Goal: Information Seeking & Learning: Check status

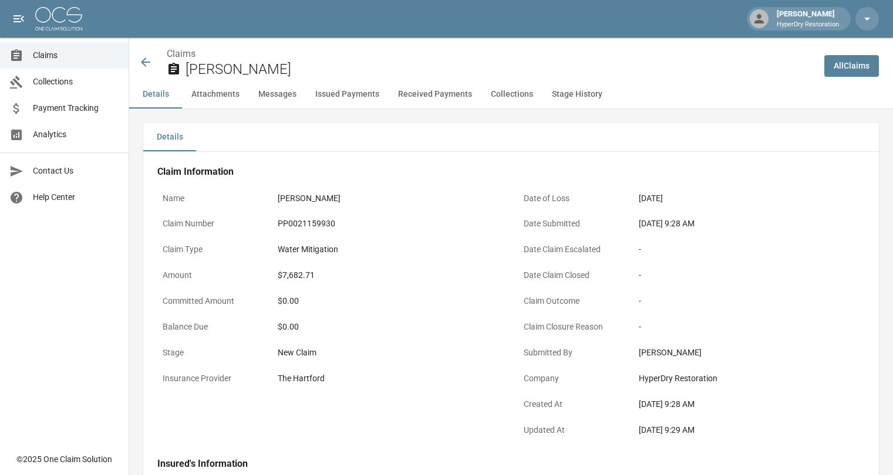
scroll to position [171, 0]
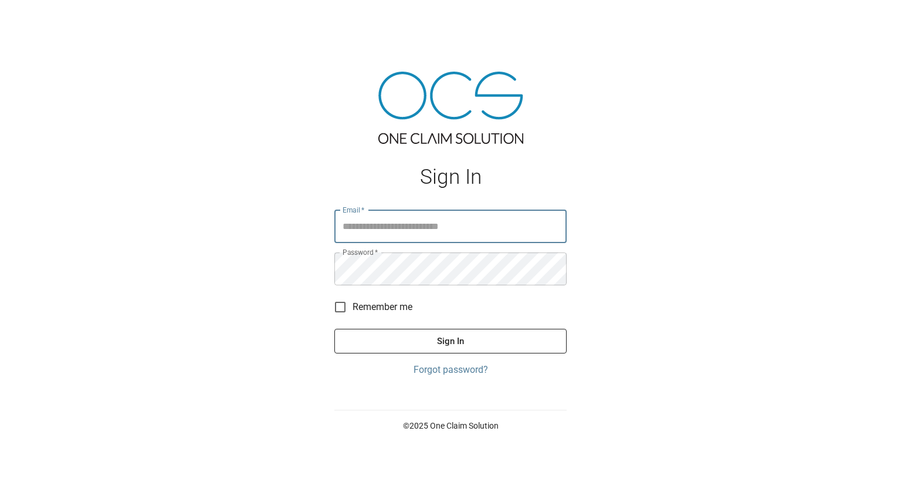
type input "**********"
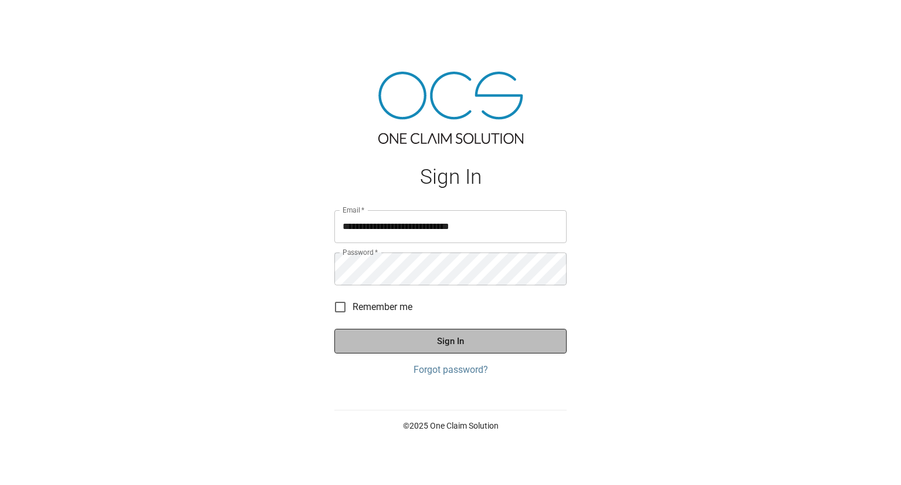
click at [440, 350] on button "Sign In" at bounding box center [450, 341] width 232 height 25
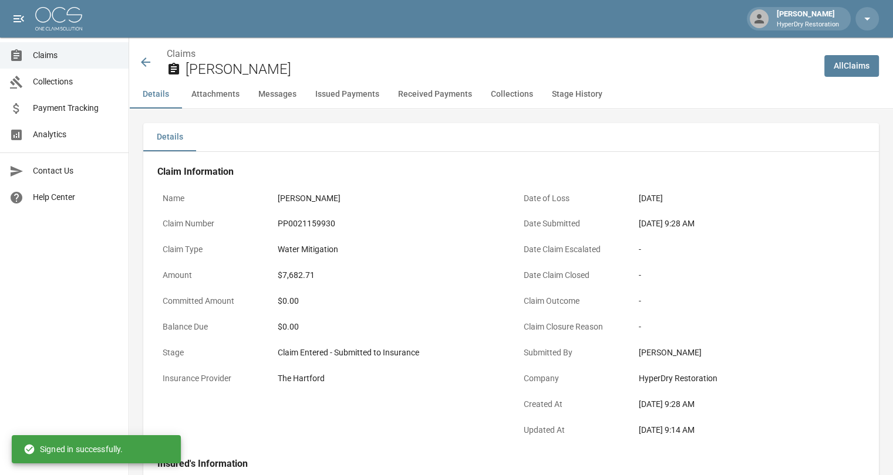
click at [143, 58] on icon at bounding box center [145, 62] width 14 height 14
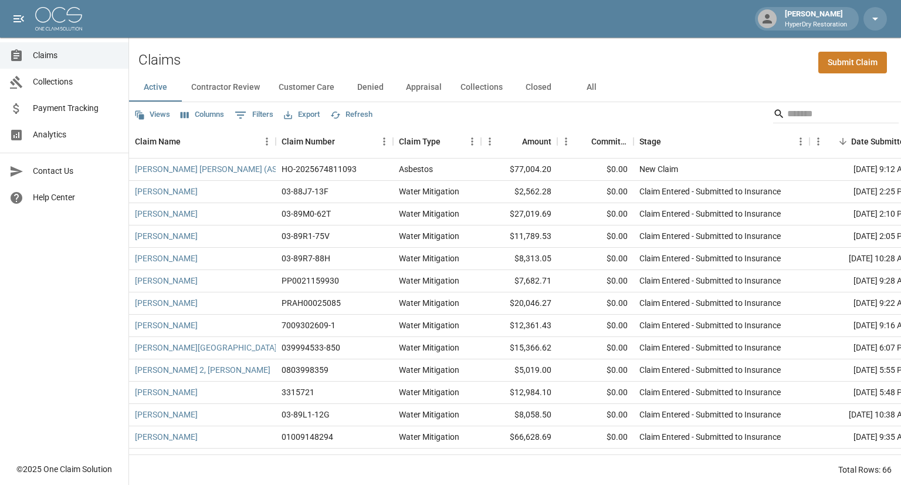
click at [60, 74] on link "Collections" at bounding box center [64, 82] width 129 height 26
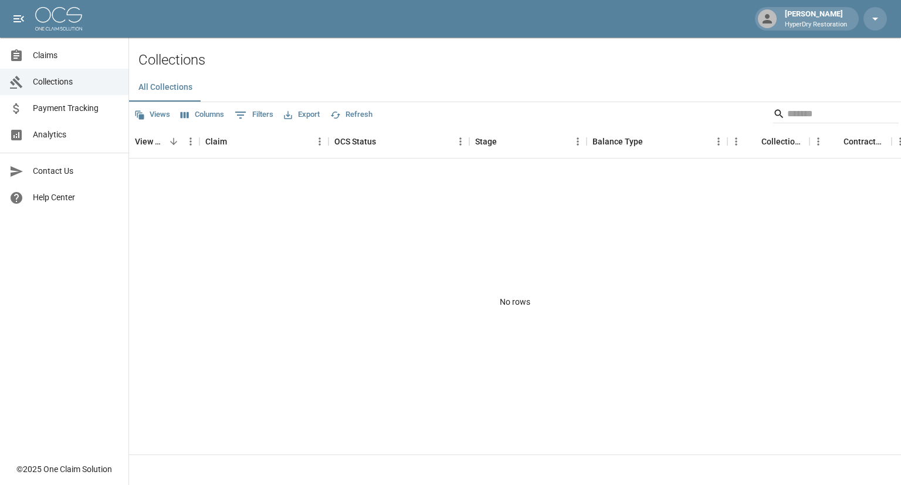
click at [60, 111] on span "Payment Tracking" at bounding box center [76, 108] width 86 height 12
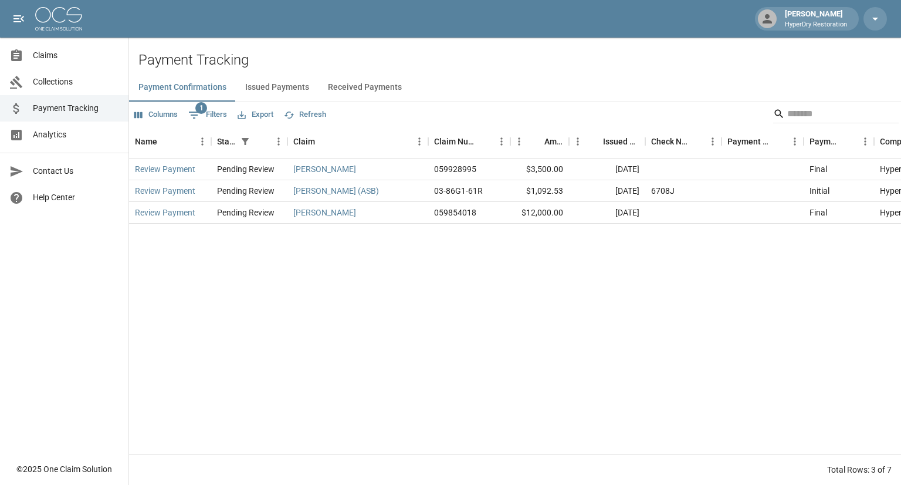
click at [55, 130] on span "Analytics" at bounding box center [76, 135] width 86 height 12
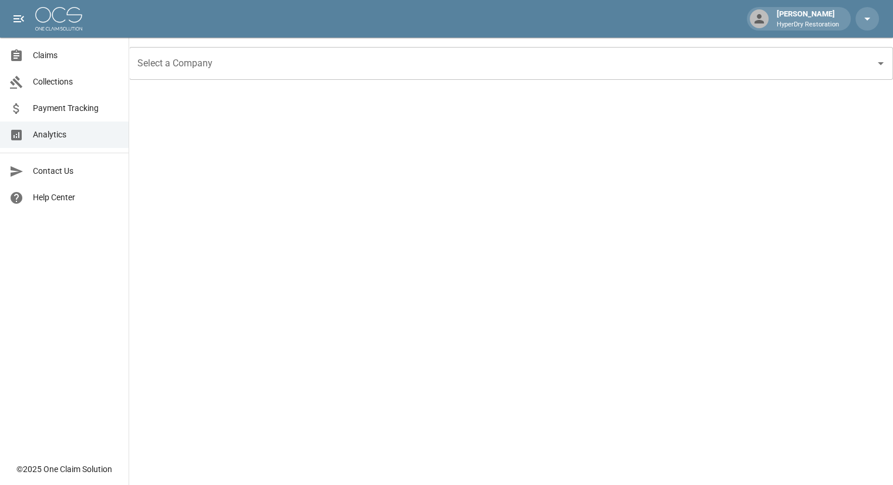
click at [54, 79] on span "Collections" at bounding box center [76, 82] width 86 height 12
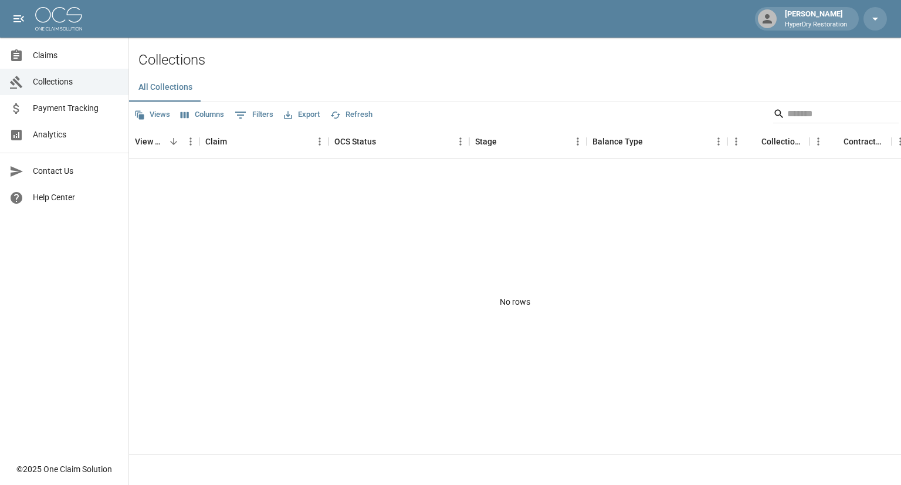
click at [82, 116] on link "Payment Tracking" at bounding box center [64, 108] width 129 height 26
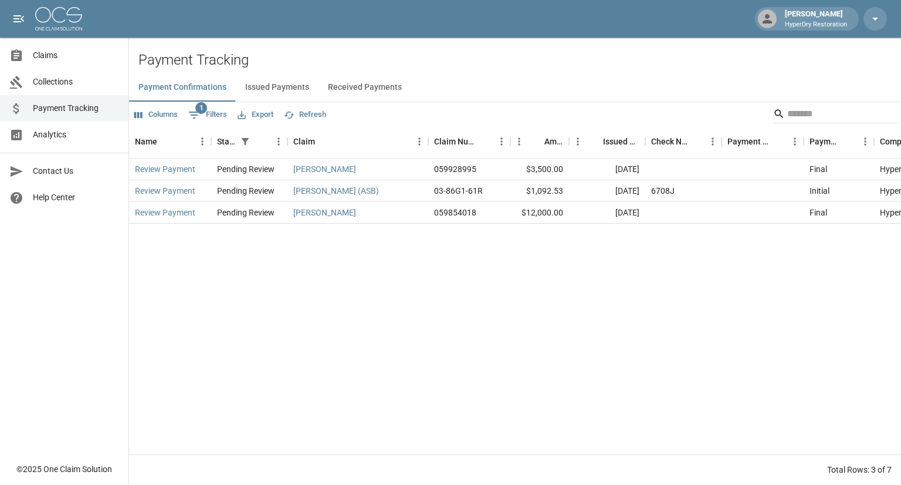
click at [350, 88] on button "Received Payments" at bounding box center [365, 87] width 93 height 28
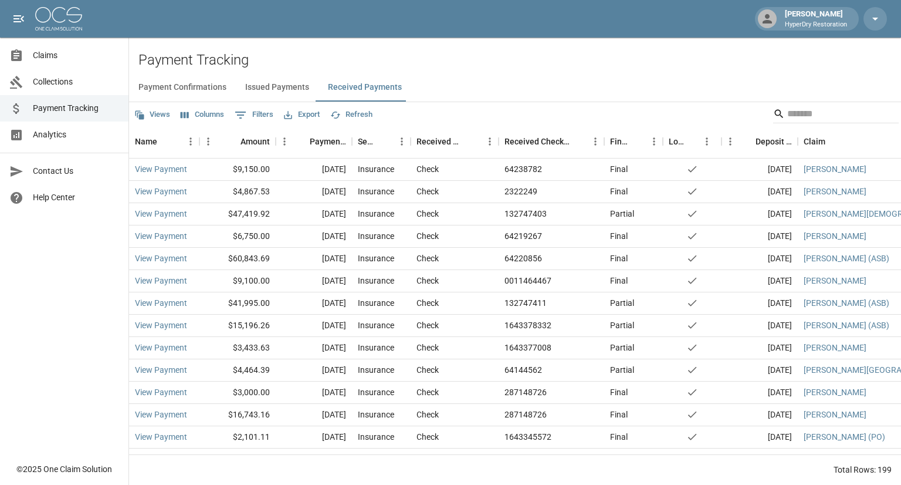
click at [77, 61] on span "Claims" at bounding box center [76, 55] width 86 height 12
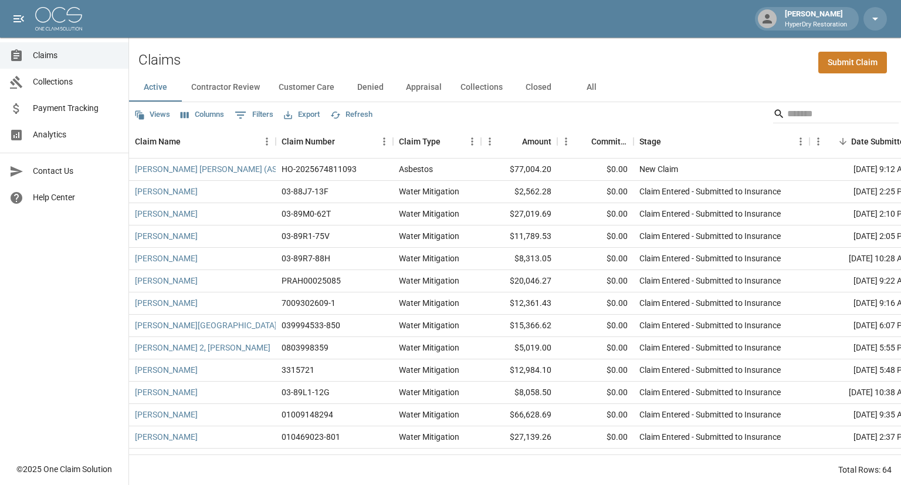
click at [799, 123] on div "Search" at bounding box center [836, 114] width 126 height 21
click at [796, 109] on input "Search" at bounding box center [835, 113] width 94 height 19
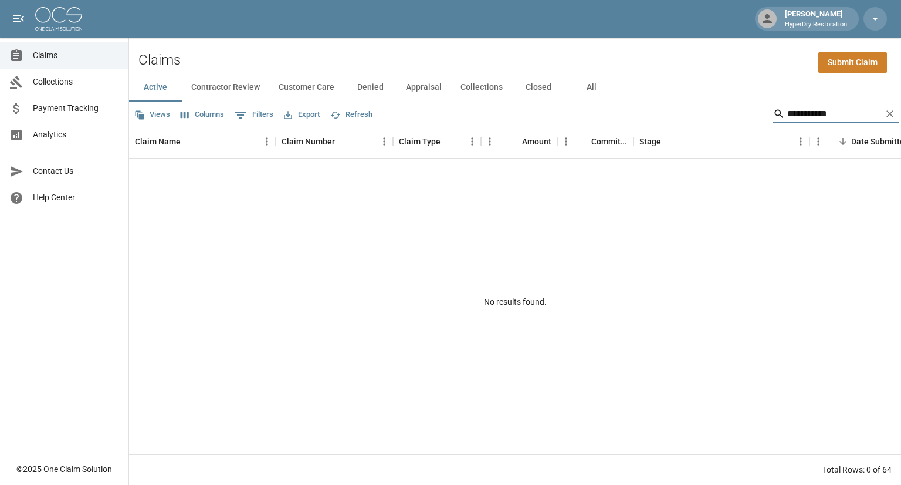
type input "**********"
click at [593, 85] on button "All" at bounding box center [591, 87] width 53 height 28
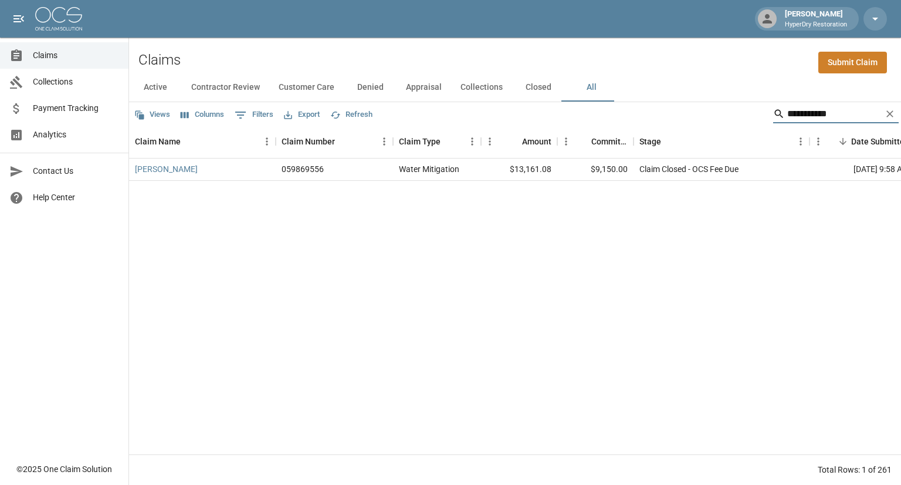
drag, startPoint x: 823, startPoint y: 109, endPoint x: 667, endPoint y: 116, distance: 156.3
click at [667, 116] on div "**********" at bounding box center [515, 113] width 772 height 23
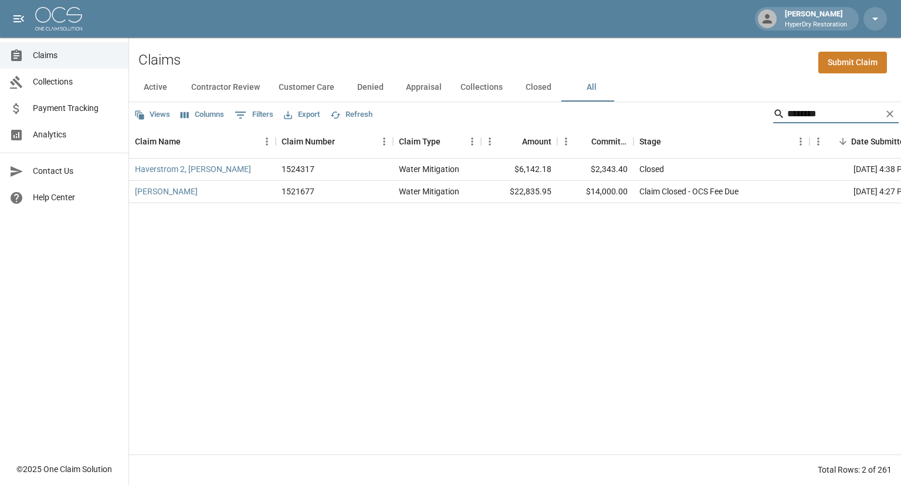
type input "*******"
click at [61, 80] on span "Collections" at bounding box center [76, 82] width 86 height 12
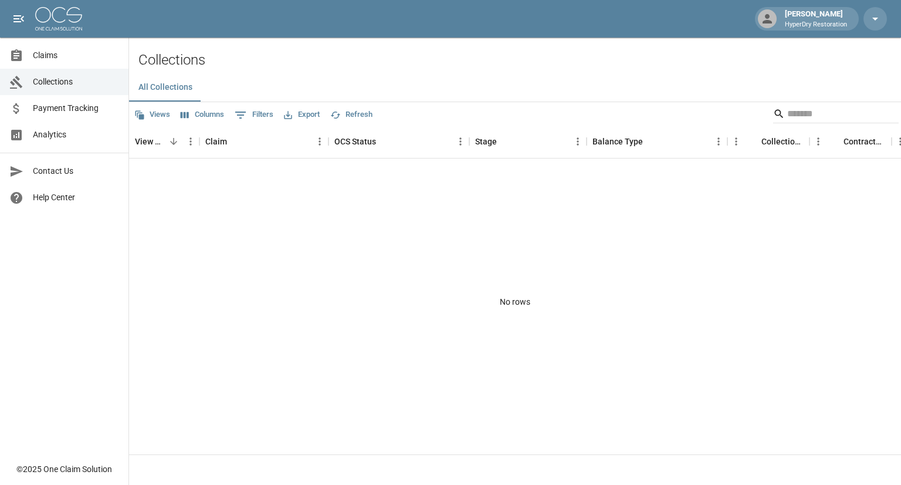
click at [65, 110] on span "Payment Tracking" at bounding box center [76, 108] width 86 height 12
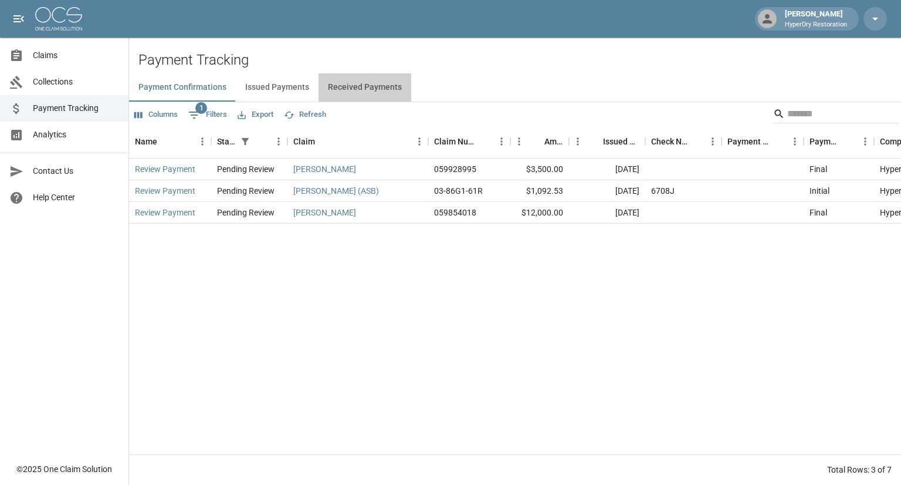
click at [388, 82] on button "Received Payments" at bounding box center [365, 87] width 93 height 28
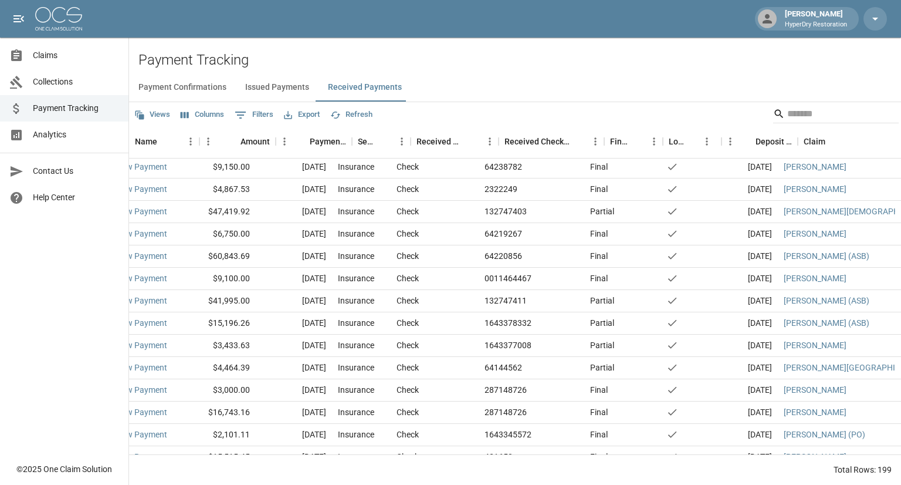
scroll to position [2, 0]
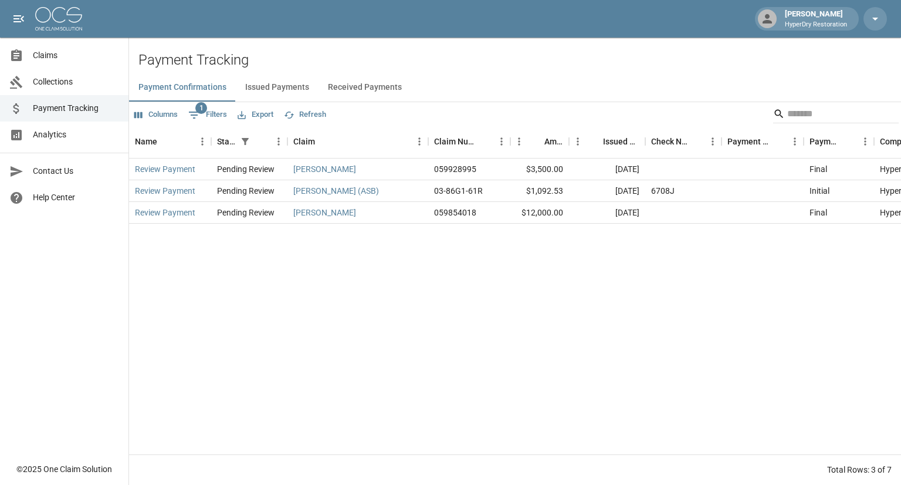
scroll to position [0, 231]
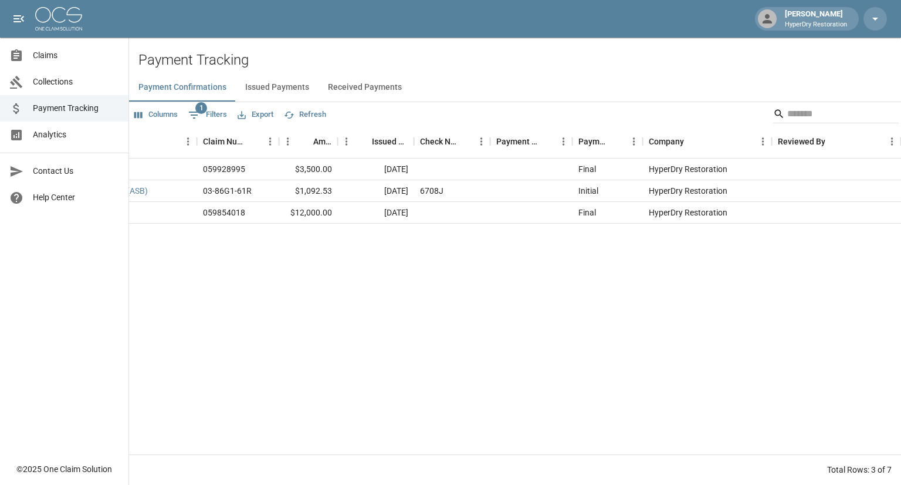
click at [347, 85] on button "Received Payments" at bounding box center [365, 87] width 93 height 28
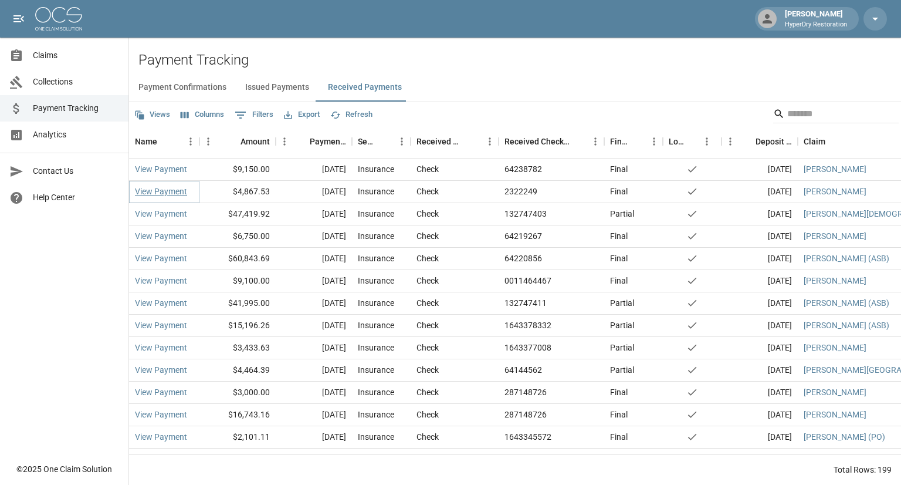
click at [169, 191] on link "View Payment" at bounding box center [161, 191] width 52 height 12
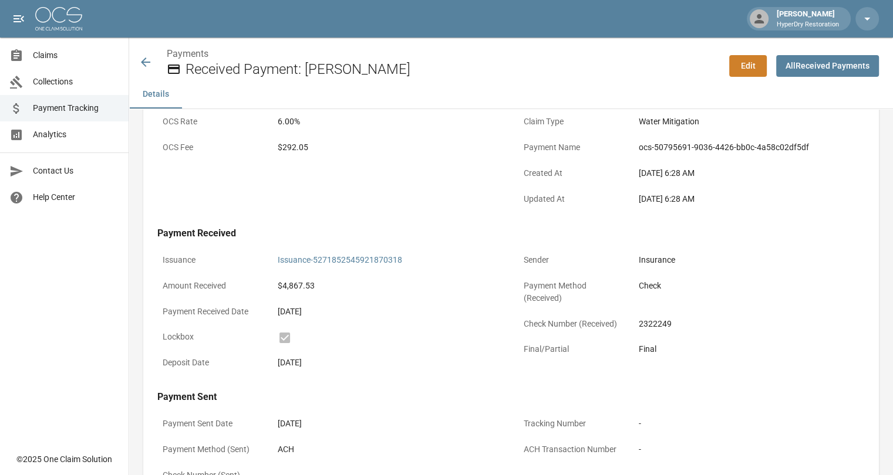
scroll to position [103, 0]
click at [61, 62] on link "Claims" at bounding box center [64, 55] width 129 height 26
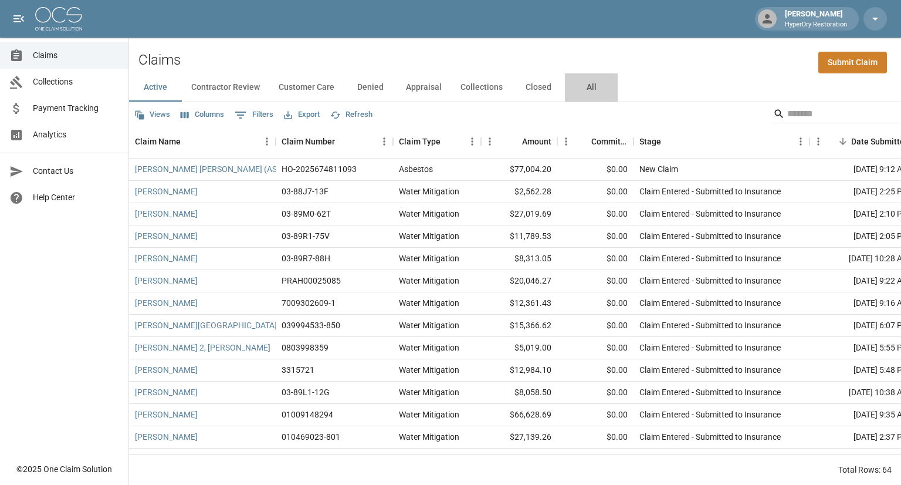
click at [586, 87] on button "All" at bounding box center [591, 87] width 53 height 28
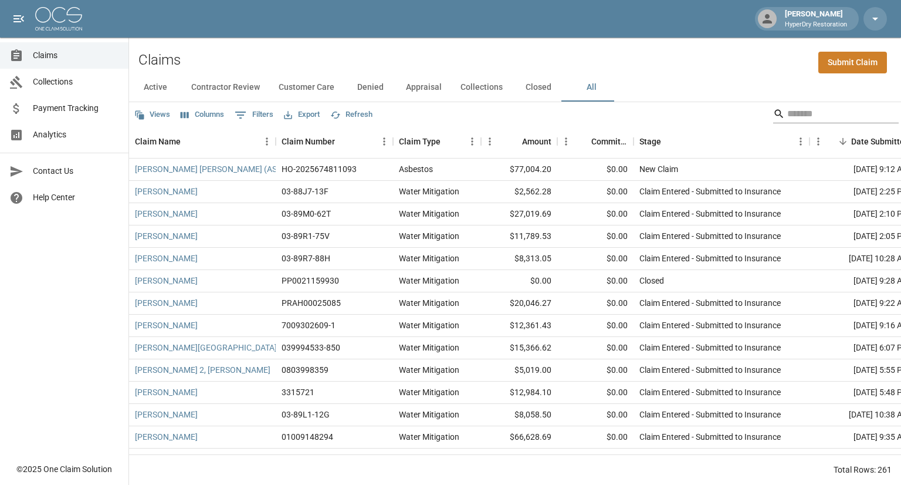
click at [795, 112] on input "Search" at bounding box center [835, 113] width 94 height 19
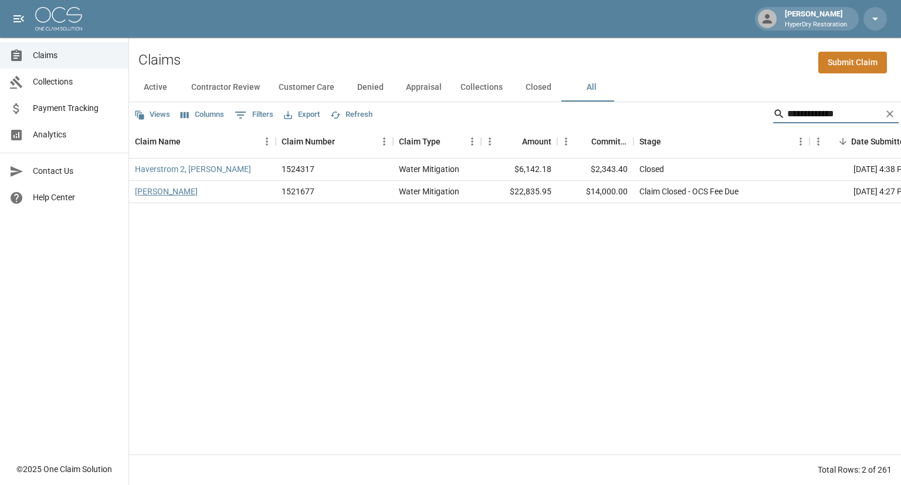
type input "**********"
click at [198, 192] on link "Haverstrom, Charley" at bounding box center [166, 191] width 63 height 12
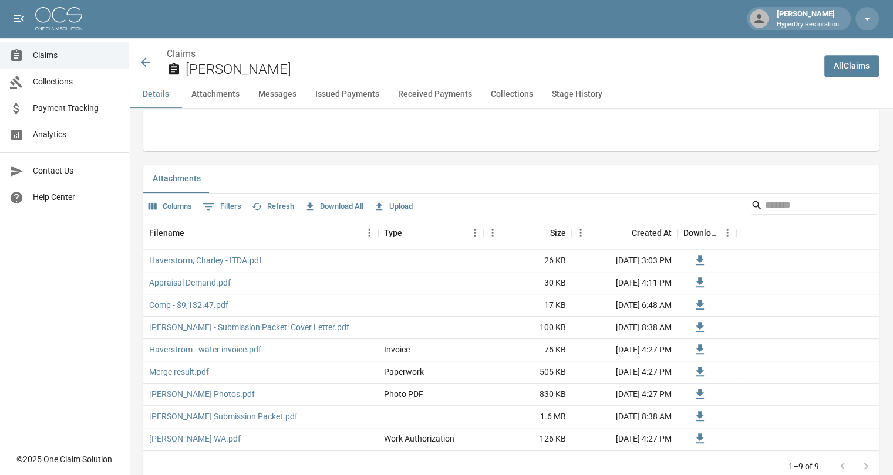
scroll to position [638, 0]
click at [442, 102] on button "Received Payments" at bounding box center [434, 94] width 93 height 28
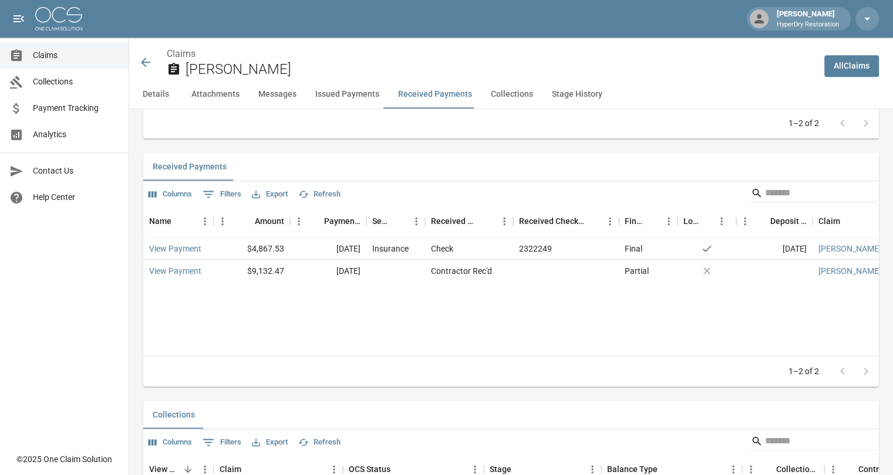
scroll to position [1566, 0]
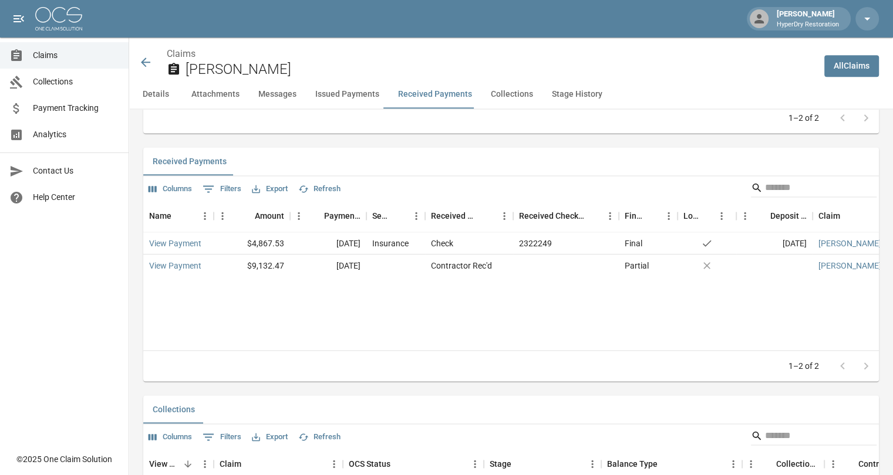
click at [148, 62] on icon at bounding box center [145, 62] width 9 height 9
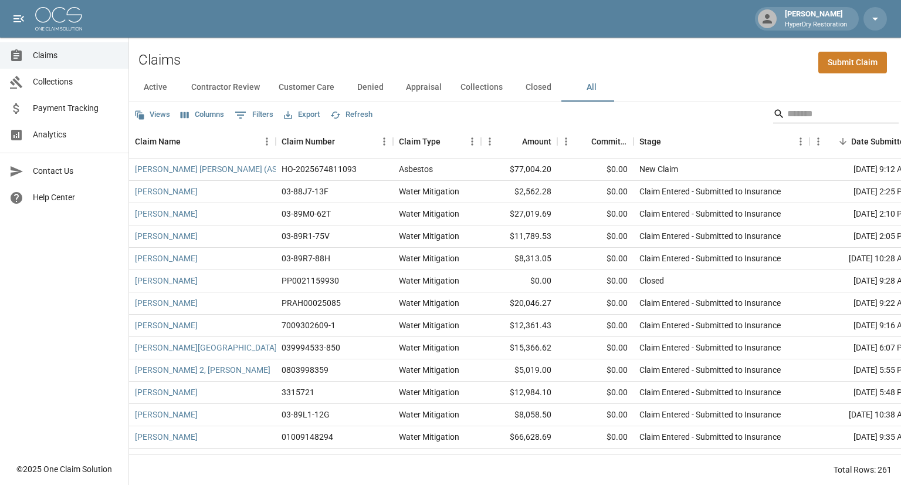
click at [796, 110] on input "Search" at bounding box center [835, 113] width 94 height 19
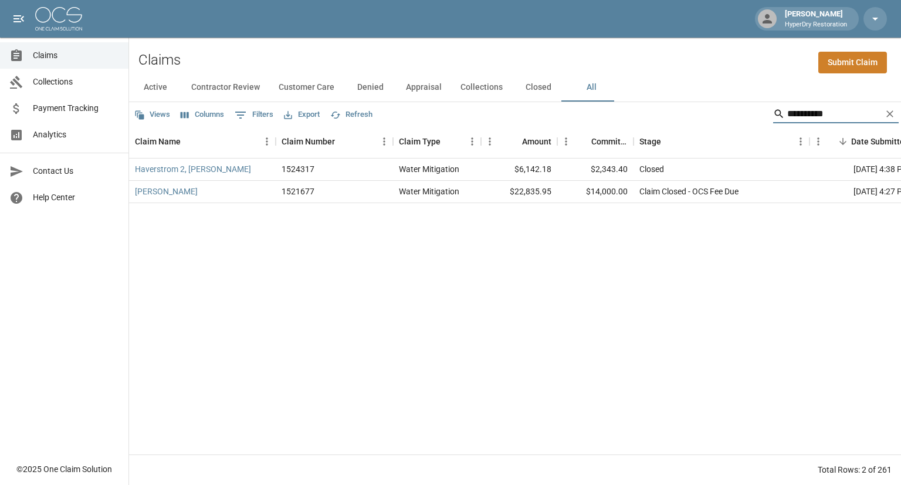
type input "**********"
click at [74, 106] on span "Payment Tracking" at bounding box center [76, 108] width 86 height 12
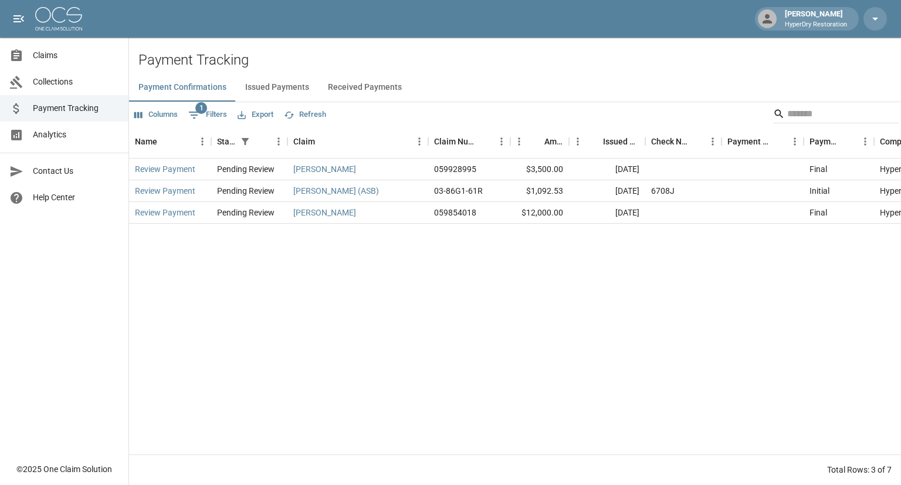
click at [369, 84] on button "Received Payments" at bounding box center [365, 87] width 93 height 28
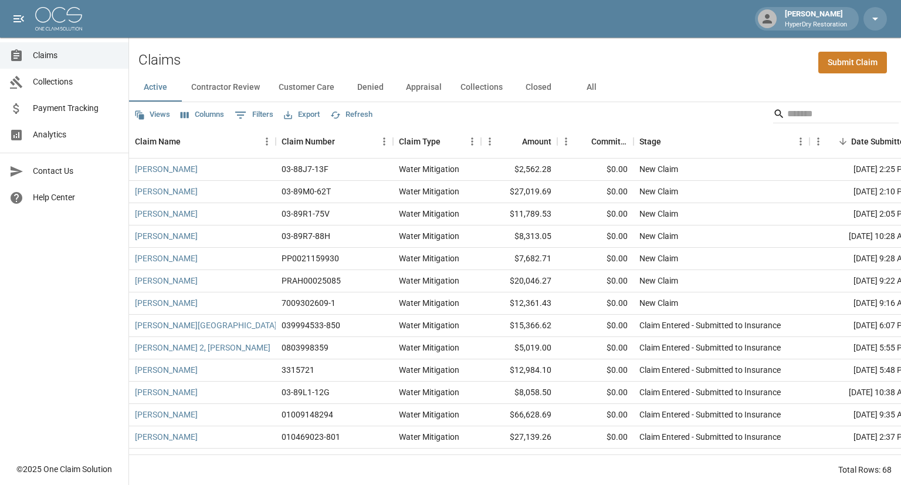
click at [537, 89] on button "Closed" at bounding box center [538, 87] width 53 height 28
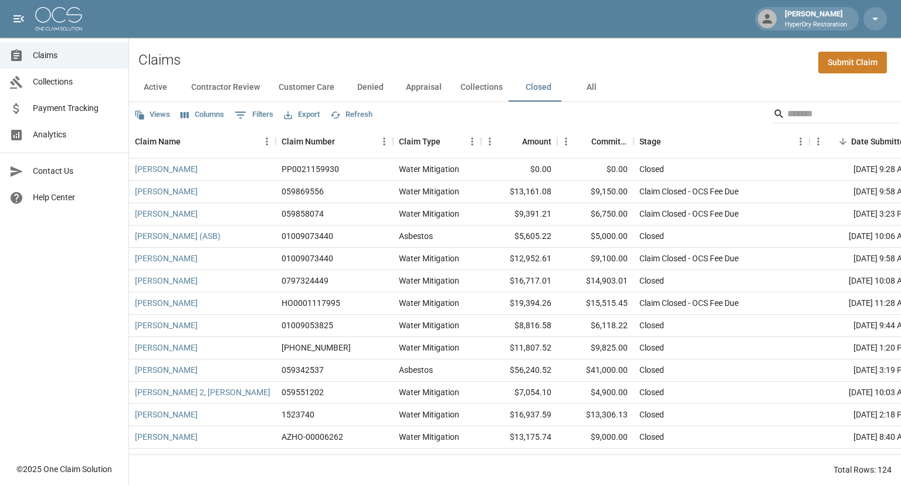
click at [89, 110] on span "Payment Tracking" at bounding box center [76, 108] width 86 height 12
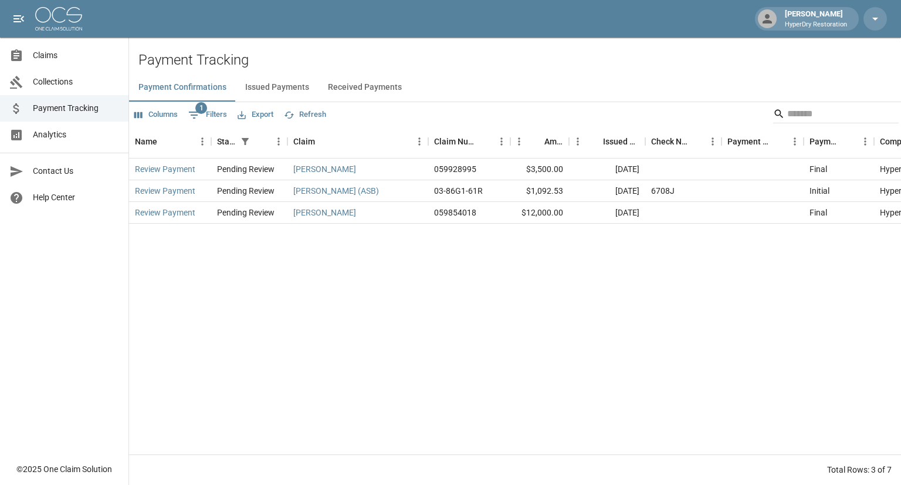
click at [359, 82] on button "Received Payments" at bounding box center [365, 87] width 93 height 28
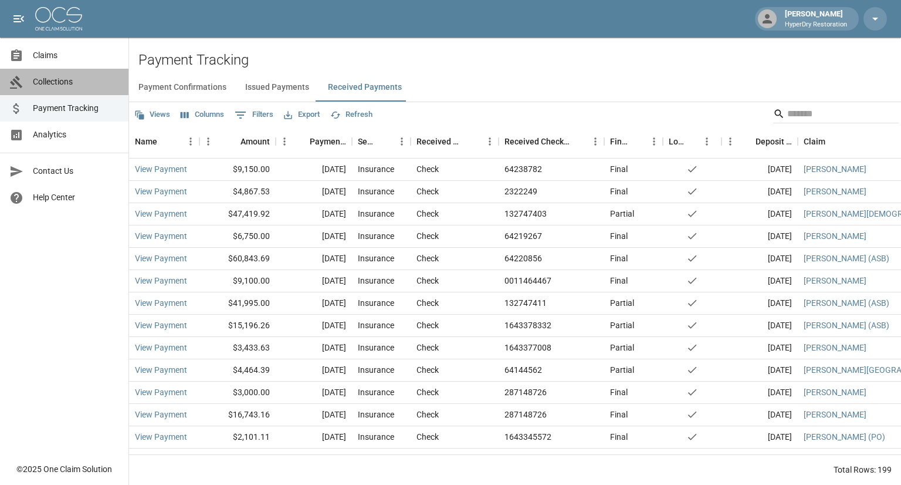
click at [77, 76] on span "Collections" at bounding box center [76, 82] width 86 height 12
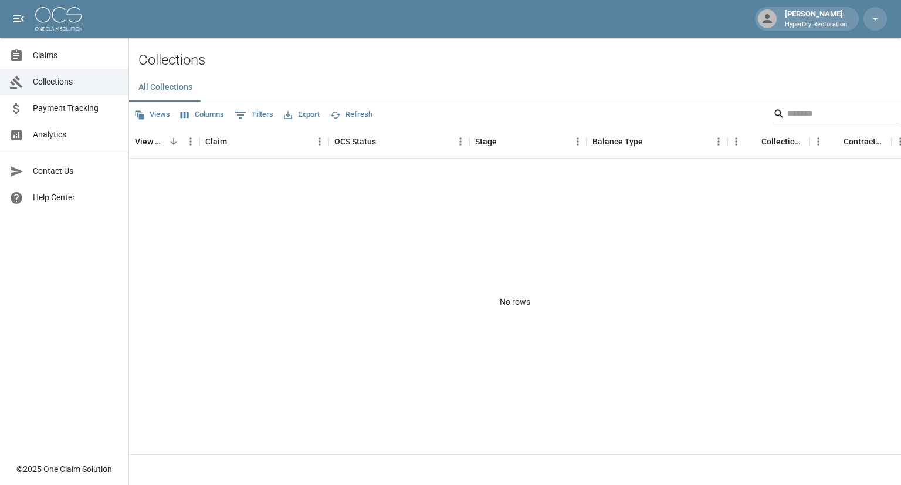
click at [70, 109] on span "Payment Tracking" at bounding box center [76, 108] width 86 height 12
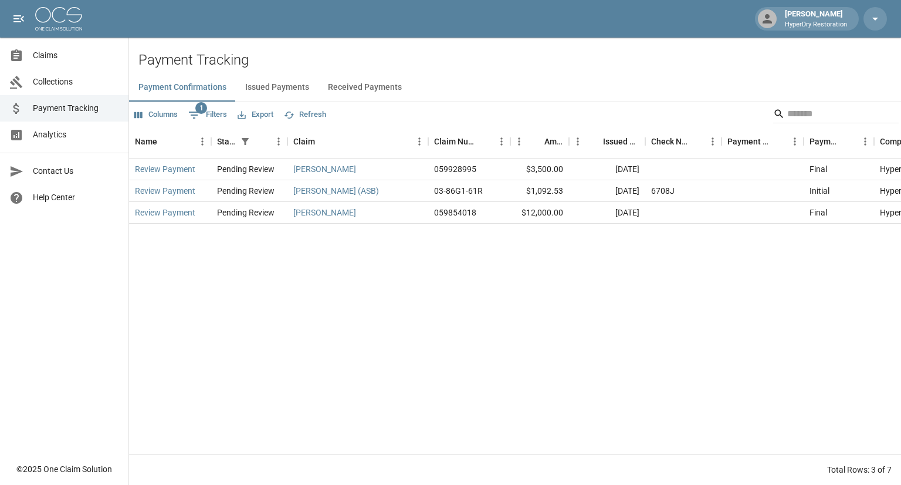
click at [357, 87] on button "Received Payments" at bounding box center [365, 87] width 93 height 28
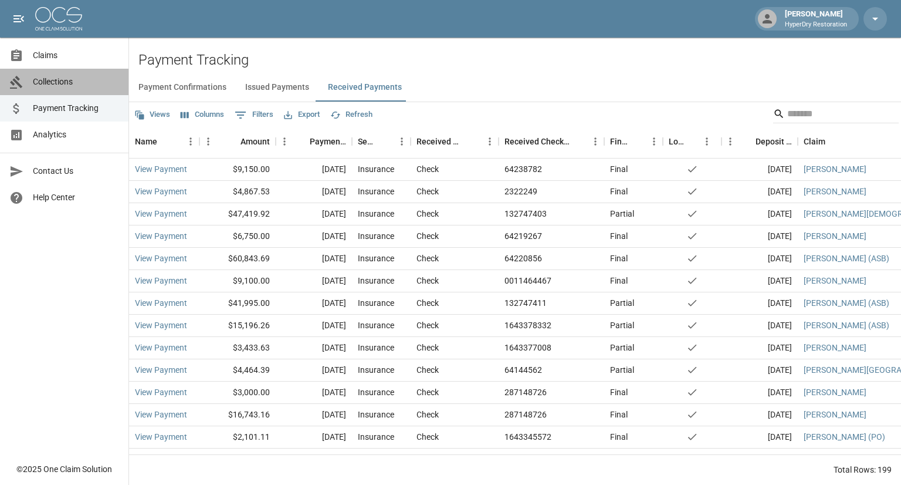
click at [70, 85] on span "Collections" at bounding box center [76, 82] width 86 height 12
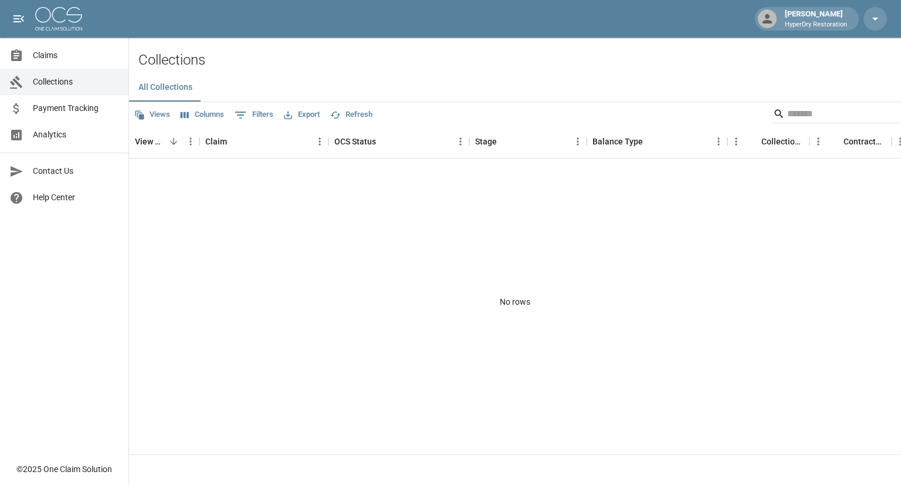
click at [69, 113] on span "Payment Tracking" at bounding box center [76, 108] width 86 height 12
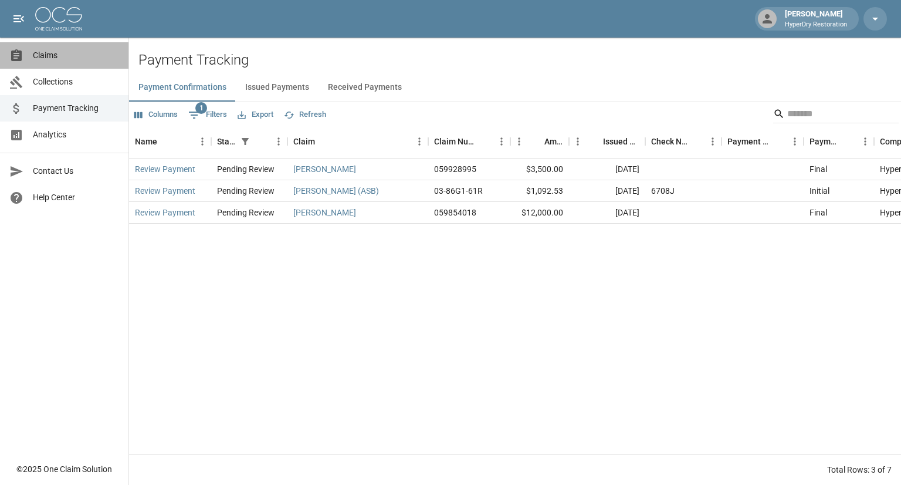
click at [62, 56] on span "Claims" at bounding box center [76, 55] width 86 height 12
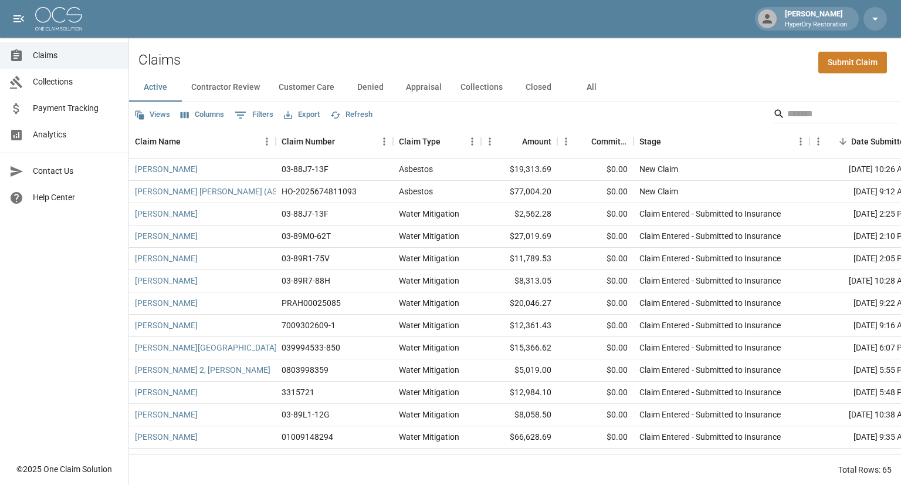
click at [579, 89] on button "All" at bounding box center [591, 87] width 53 height 28
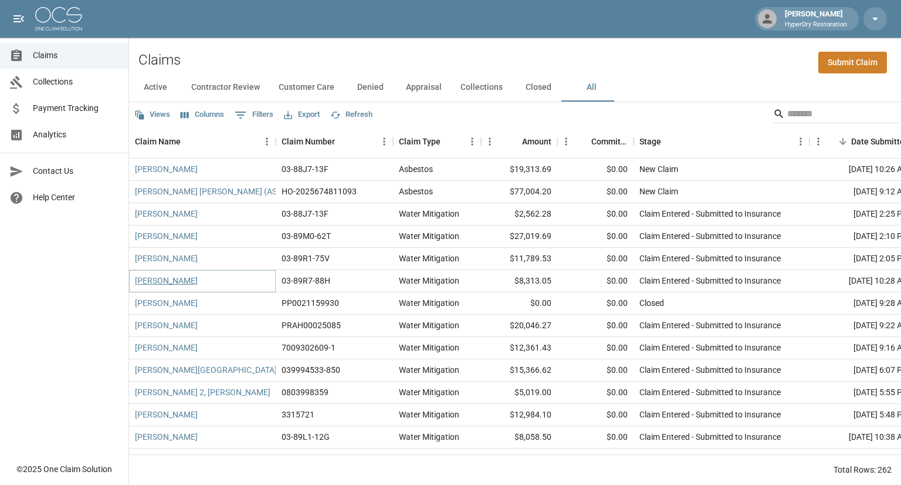
click at [187, 279] on link "[PERSON_NAME]" at bounding box center [166, 281] width 63 height 12
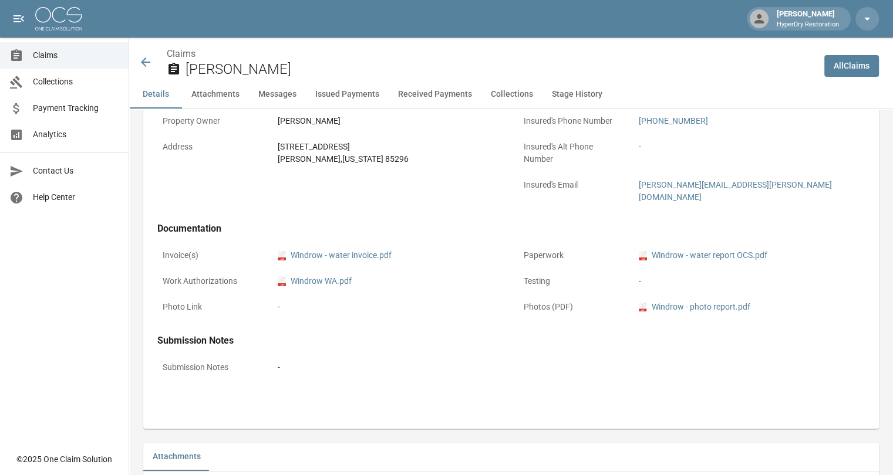
scroll to position [369, 0]
click at [691, 302] on link "pdf Windrow - photo report.pdf" at bounding box center [693, 308] width 111 height 12
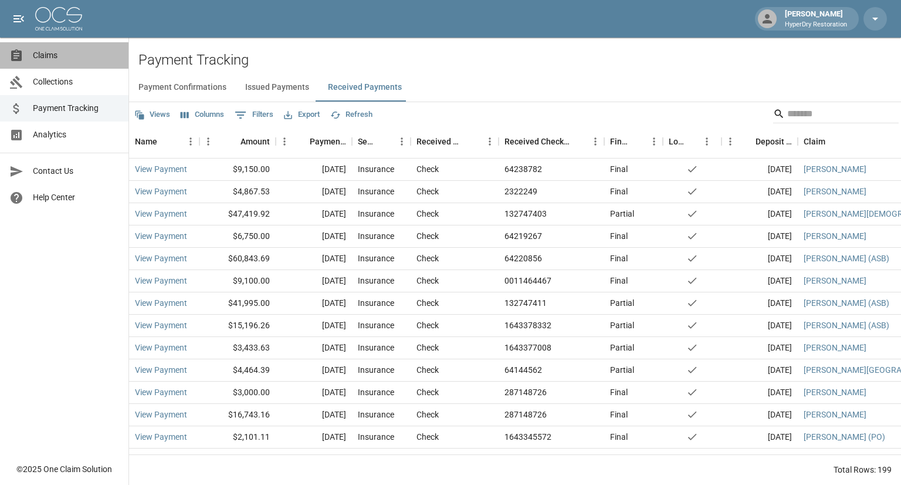
click at [61, 58] on span "Claims" at bounding box center [76, 55] width 86 height 12
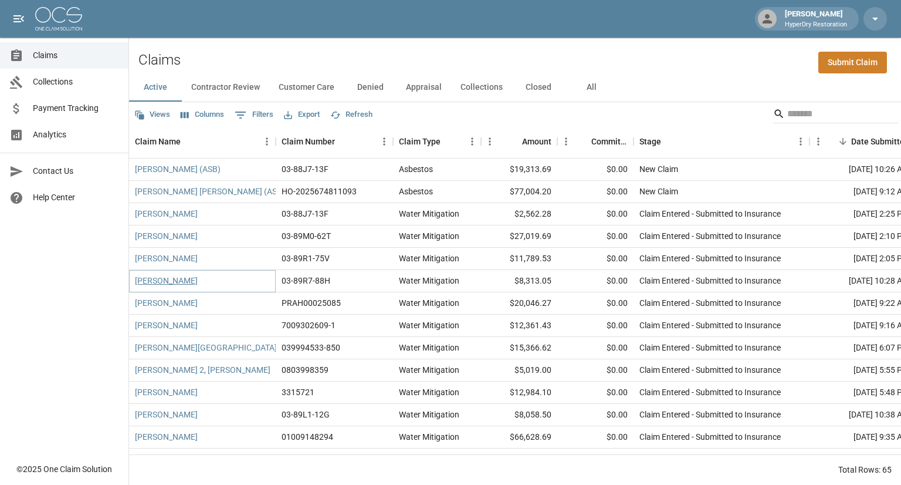
click at [182, 278] on link "[PERSON_NAME]" at bounding box center [166, 281] width 63 height 12
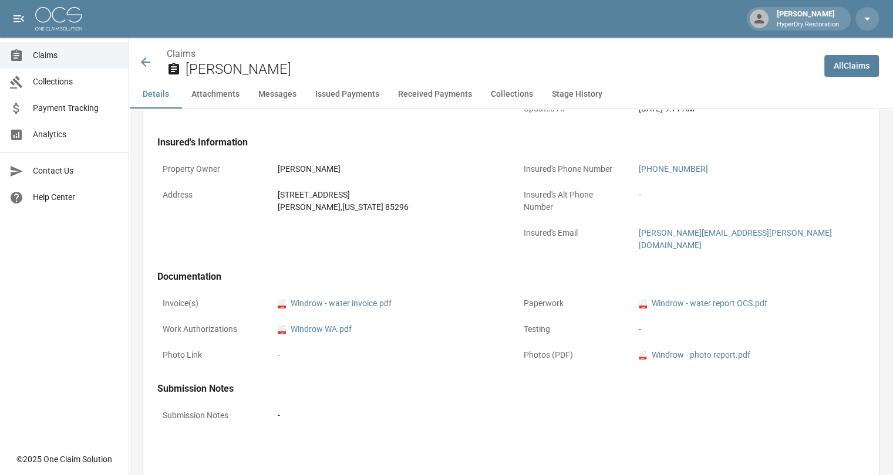
scroll to position [306, 0]
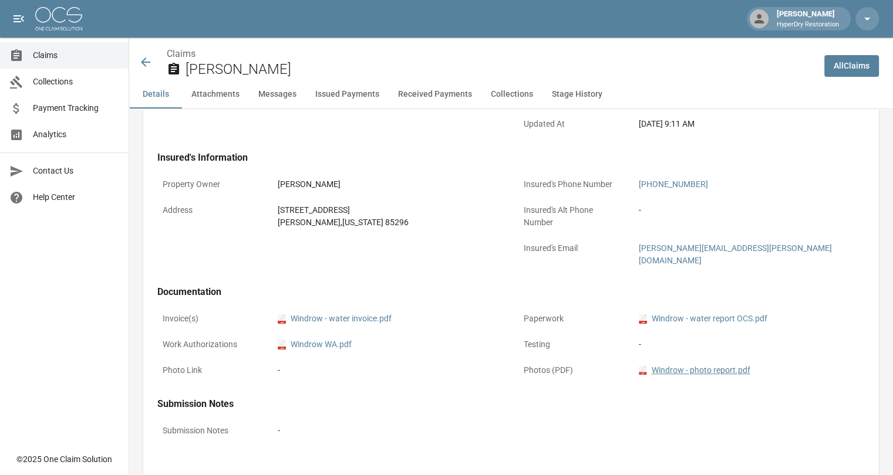
click at [697, 364] on link "pdf Windrow - photo report.pdf" at bounding box center [693, 370] width 111 height 12
